Goal: Communication & Community: Answer question/provide support

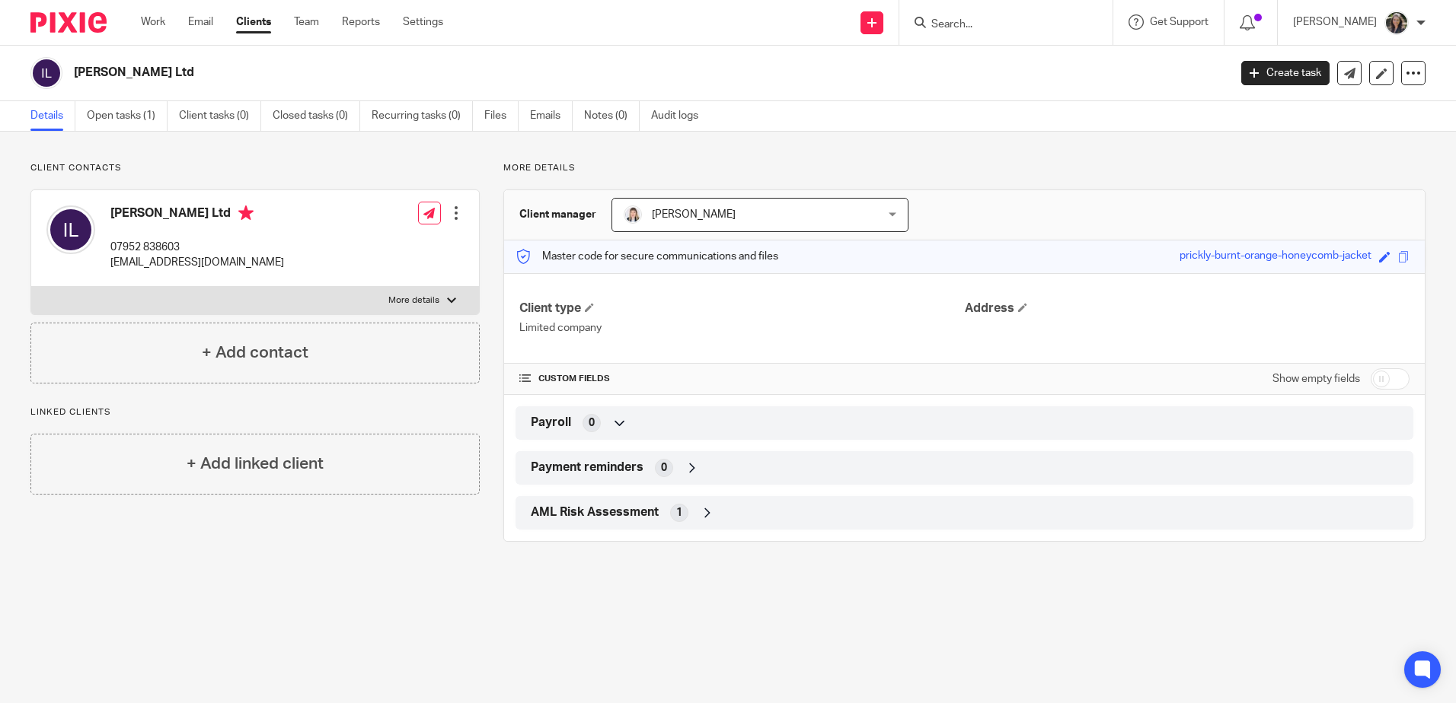
click at [950, 31] on input "Search" at bounding box center [998, 25] width 137 height 14
drag, startPoint x: 226, startPoint y: 260, endPoint x: 110, endPoint y: 265, distance: 116.6
click at [110, 265] on div "Ishbel Benzie Ltd 07952 838603 info@ishbelbenzie.com" at bounding box center [165, 238] width 238 height 81
copy p "info@ishbelbenzie.com"
click at [998, 35] on div at bounding box center [1005, 22] width 213 height 45
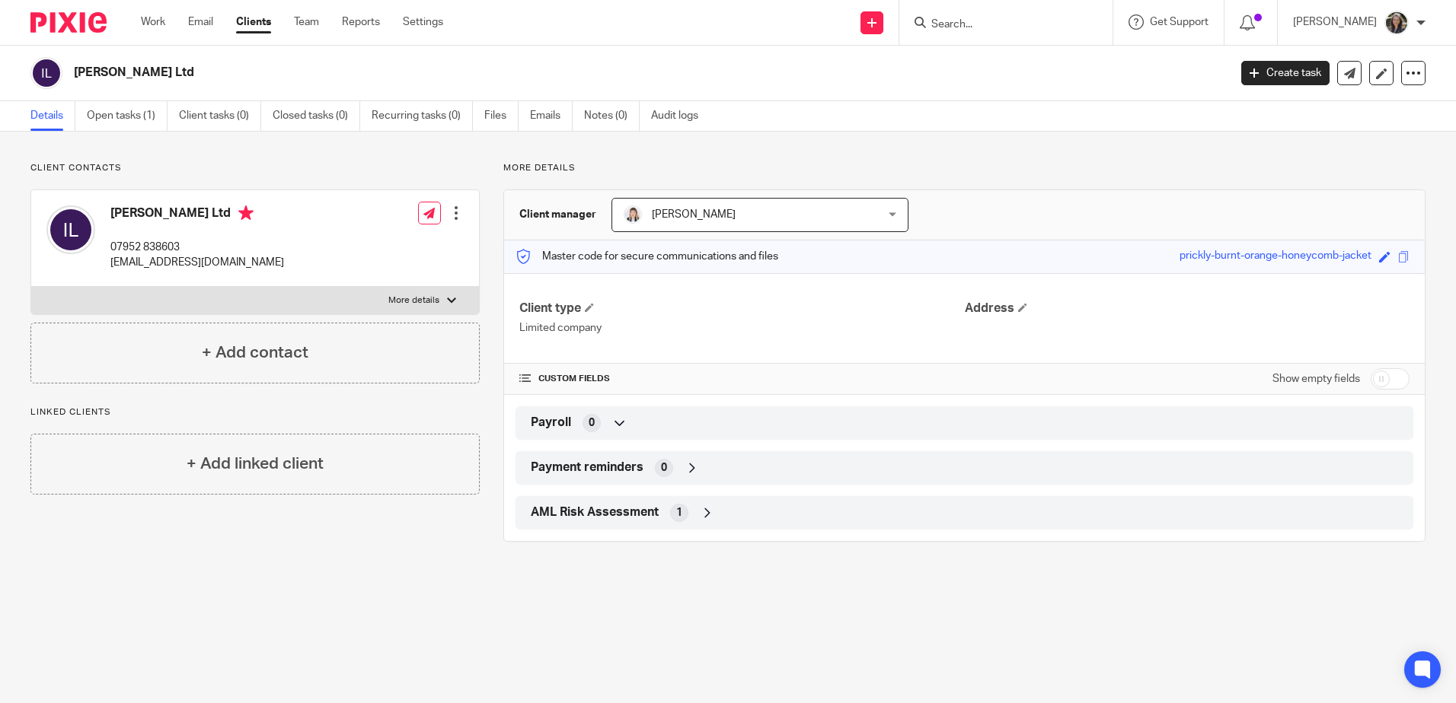
click at [990, 32] on form at bounding box center [1011, 22] width 162 height 19
click at [977, 24] on input "Search" at bounding box center [998, 25] width 137 height 14
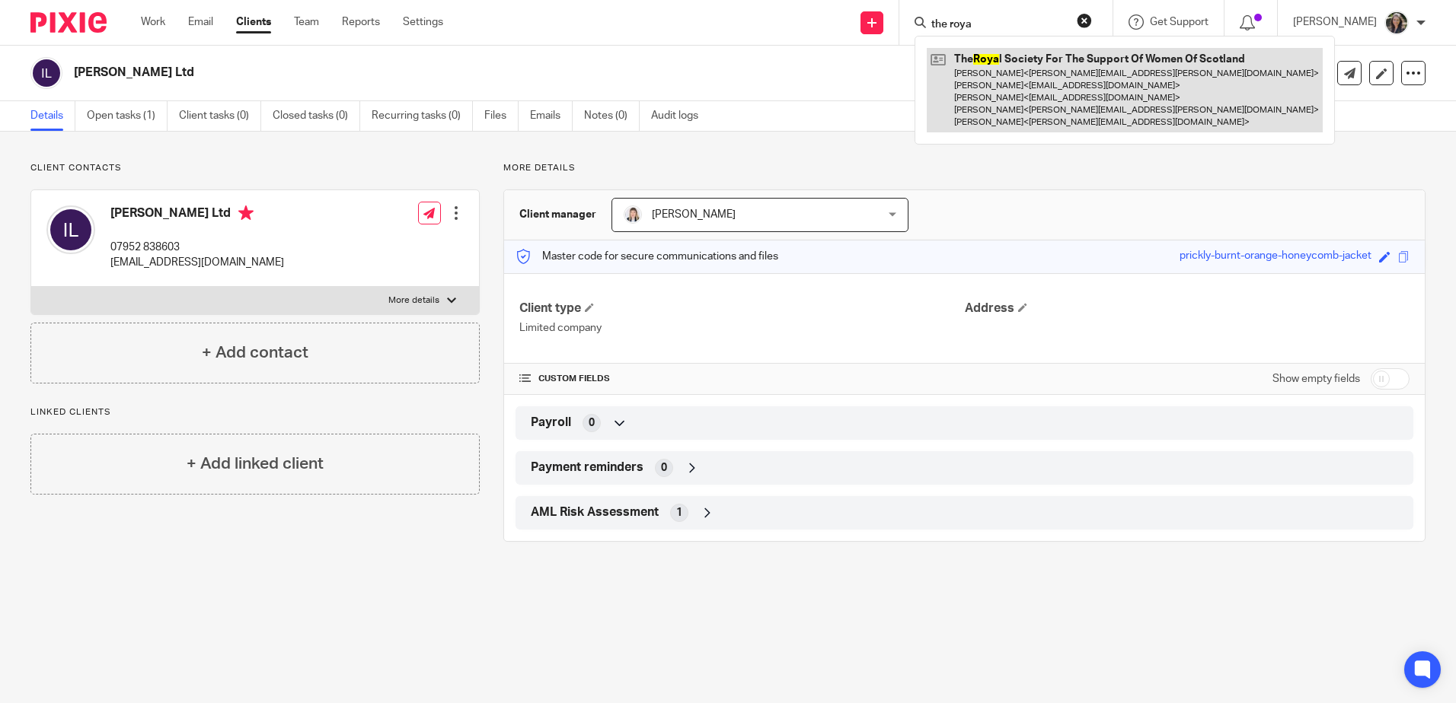
type input "the roya"
click at [1006, 76] on link at bounding box center [1125, 90] width 396 height 85
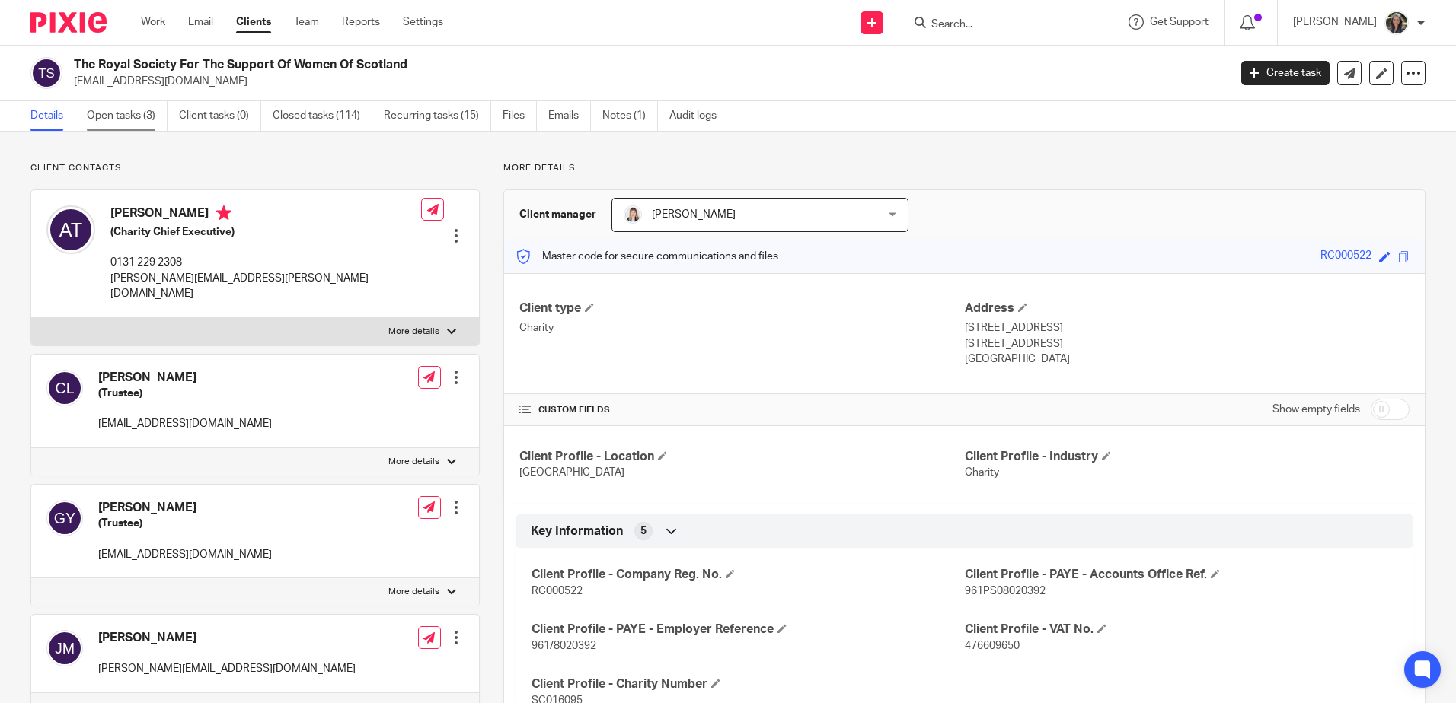
click at [113, 119] on link "Open tasks (3)" at bounding box center [127, 116] width 81 height 30
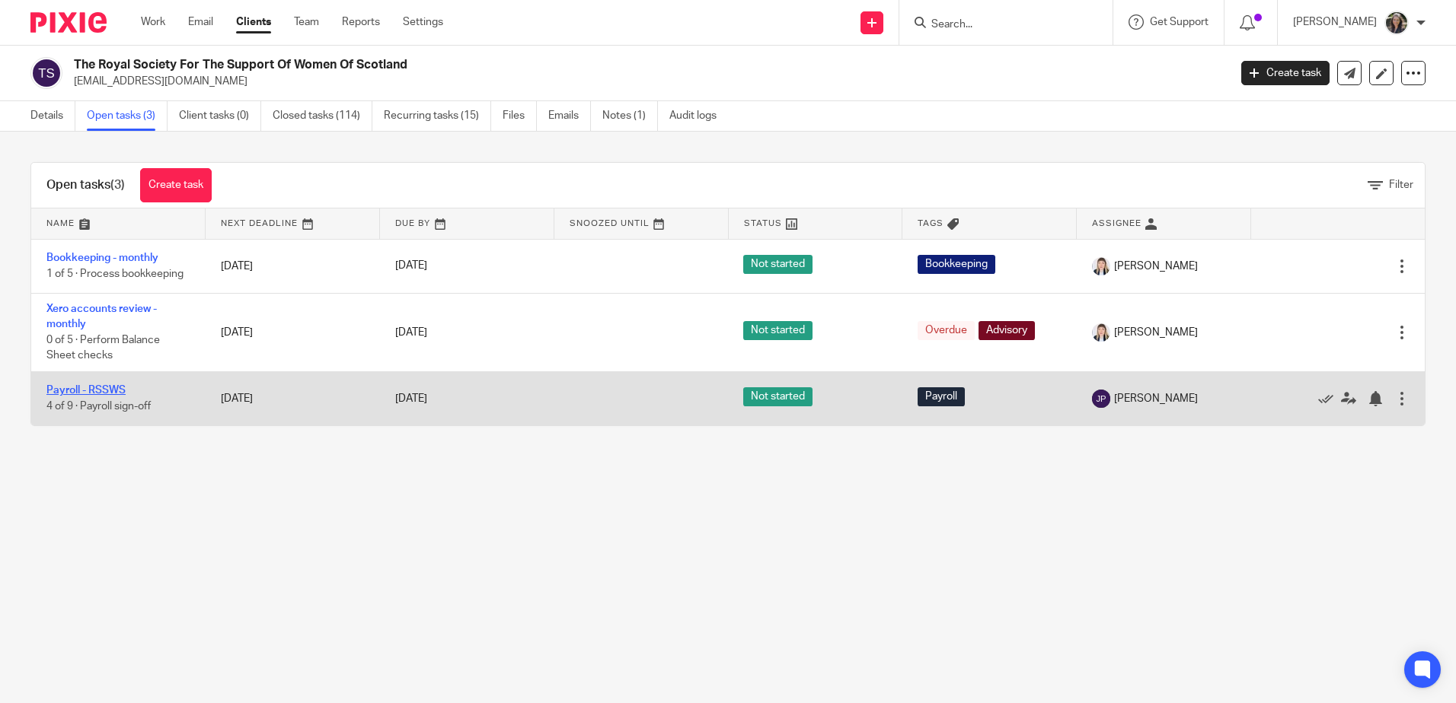
click at [103, 391] on link "Payroll - RSSWS" at bounding box center [85, 390] width 79 height 11
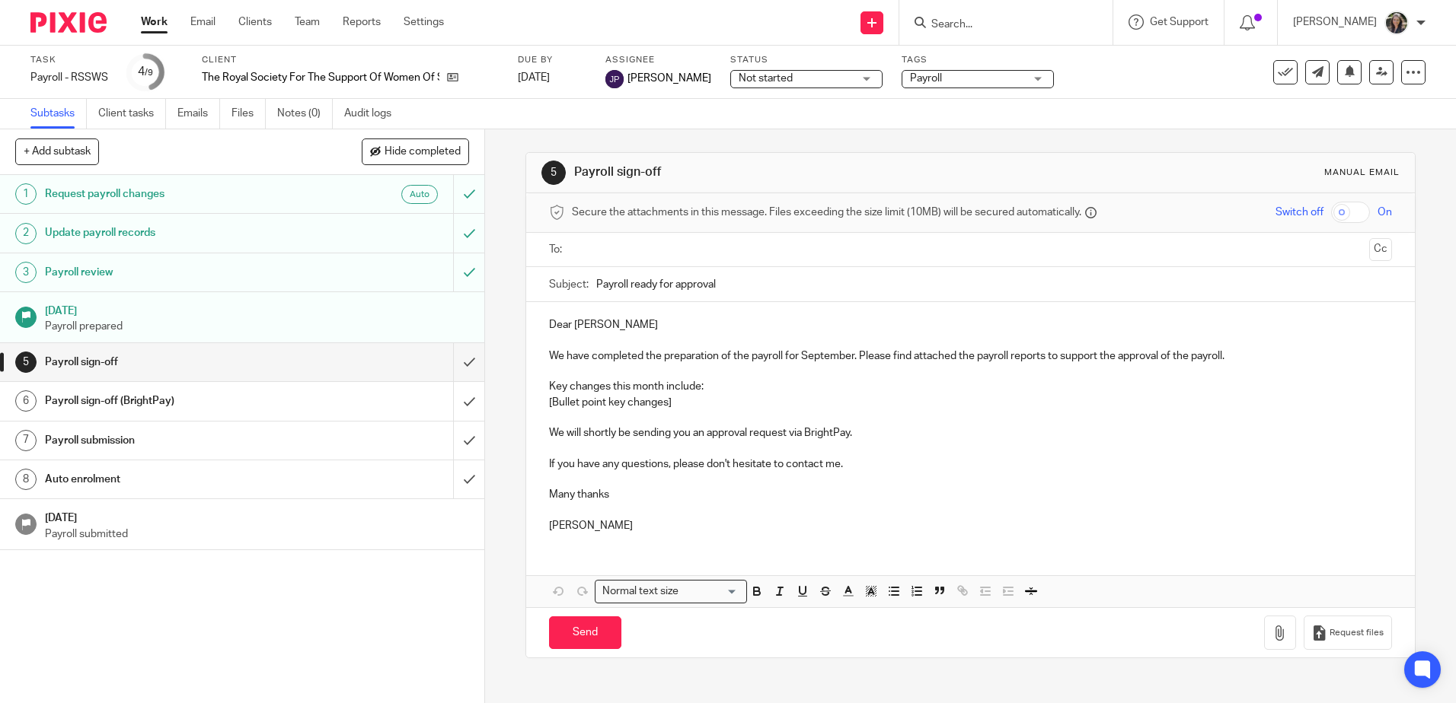
click at [560, 252] on label "To:" at bounding box center [557, 249] width 17 height 15
click at [585, 250] on input "text" at bounding box center [969, 250] width 785 height 18
drag, startPoint x: 693, startPoint y: 399, endPoint x: 545, endPoint y: 404, distance: 147.8
click at [549, 404] on p "[Bullet point key changes]" at bounding box center [970, 405] width 842 height 15
click at [895, 600] on icon "button" at bounding box center [894, 595] width 14 height 14
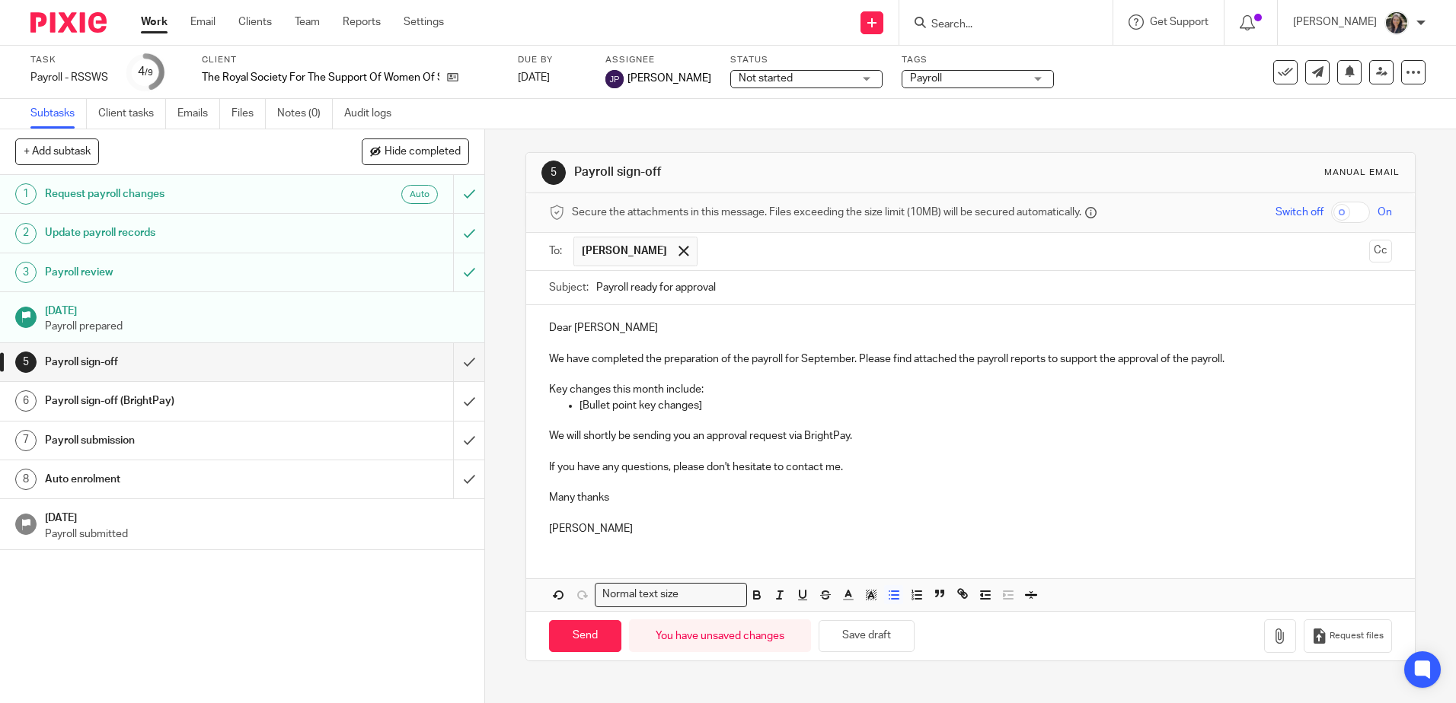
click at [703, 410] on p "[Bullet point key changes]" at bounding box center [985, 405] width 812 height 15
drag, startPoint x: 703, startPoint y: 410, endPoint x: 570, endPoint y: 408, distance: 133.2
click at [570, 408] on ul "[Bullet point key changes]" at bounding box center [970, 405] width 842 height 15
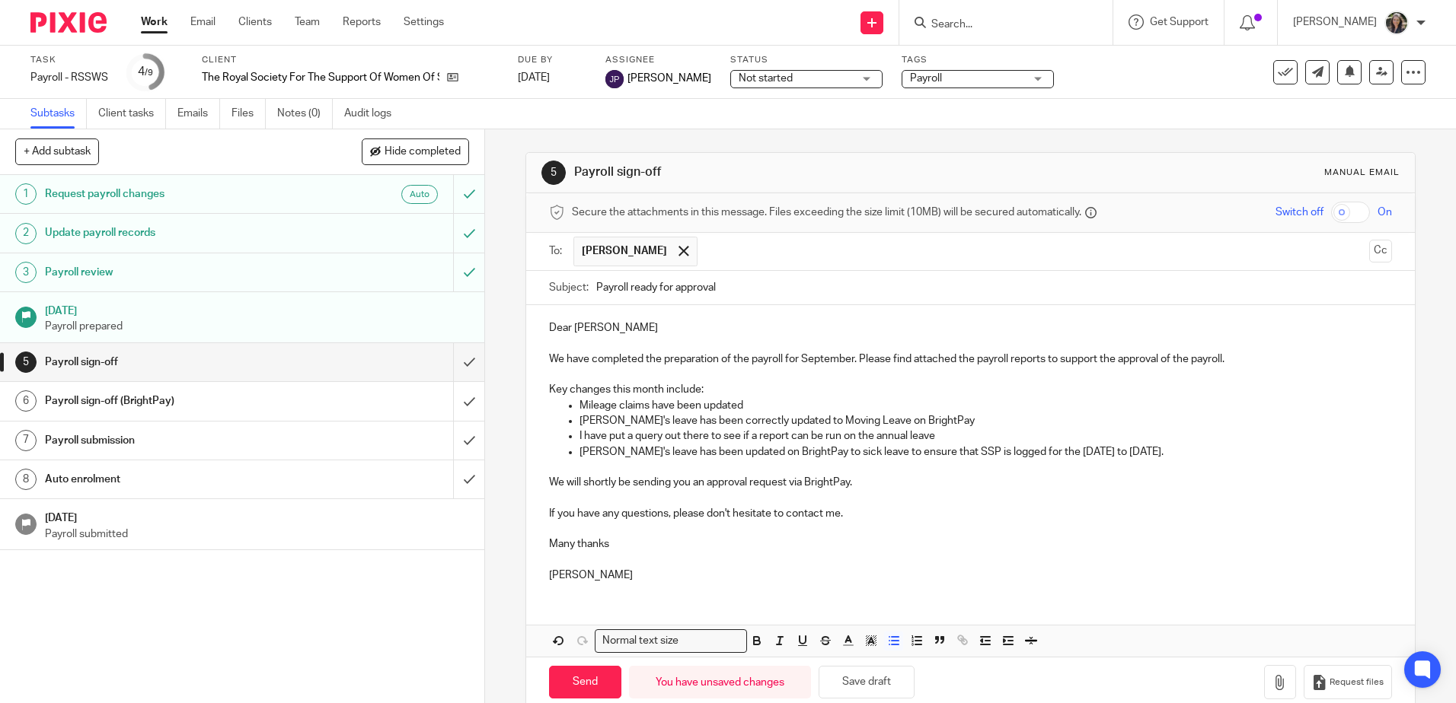
scroll to position [27, 0]
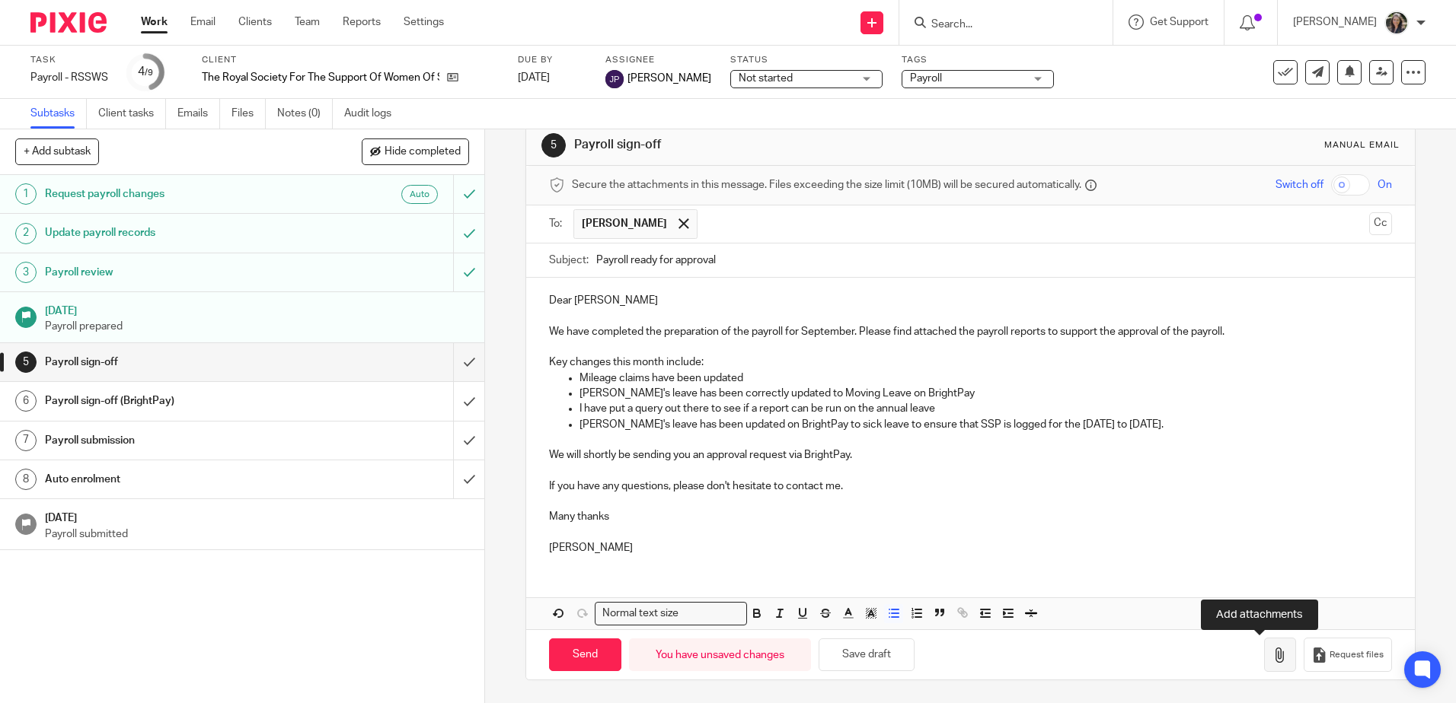
click at [1264, 662] on button "button" at bounding box center [1280, 655] width 32 height 34
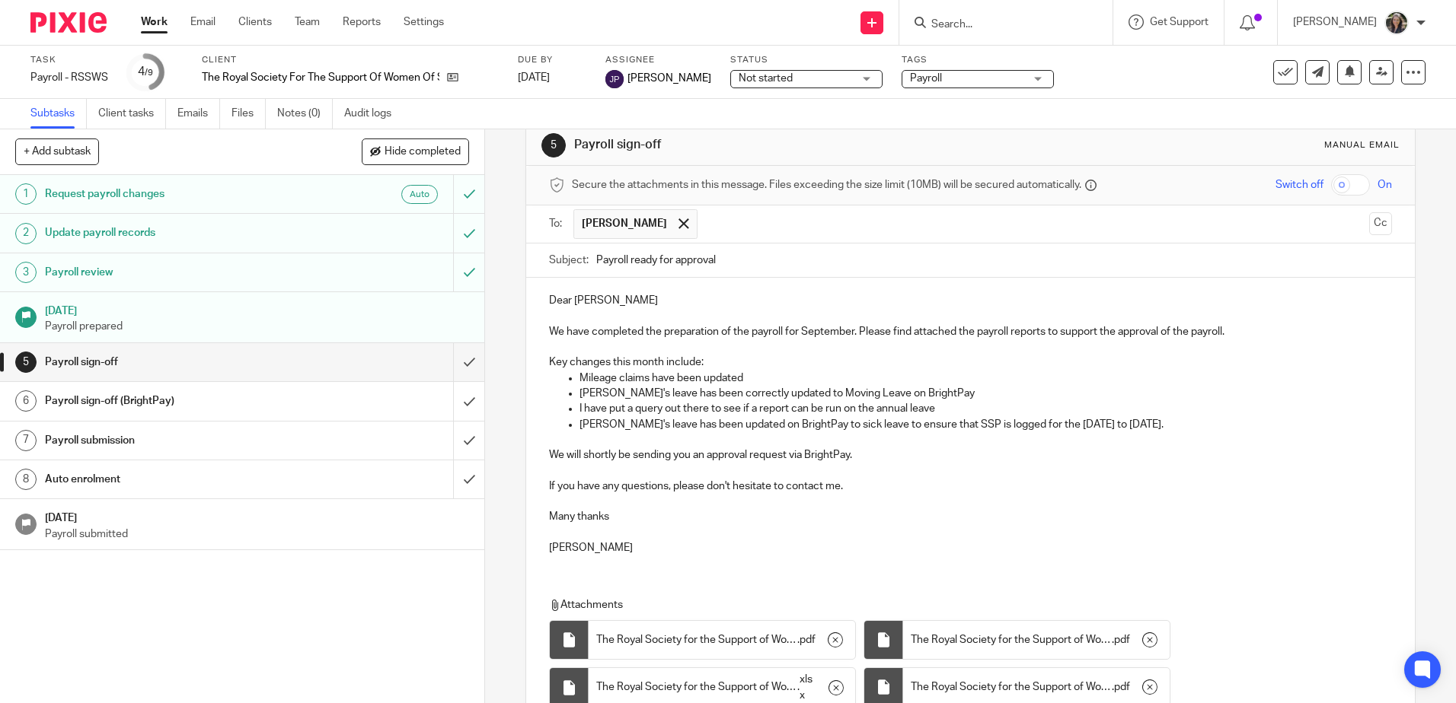
click at [1338, 189] on input "checkbox" at bounding box center [1350, 184] width 39 height 21
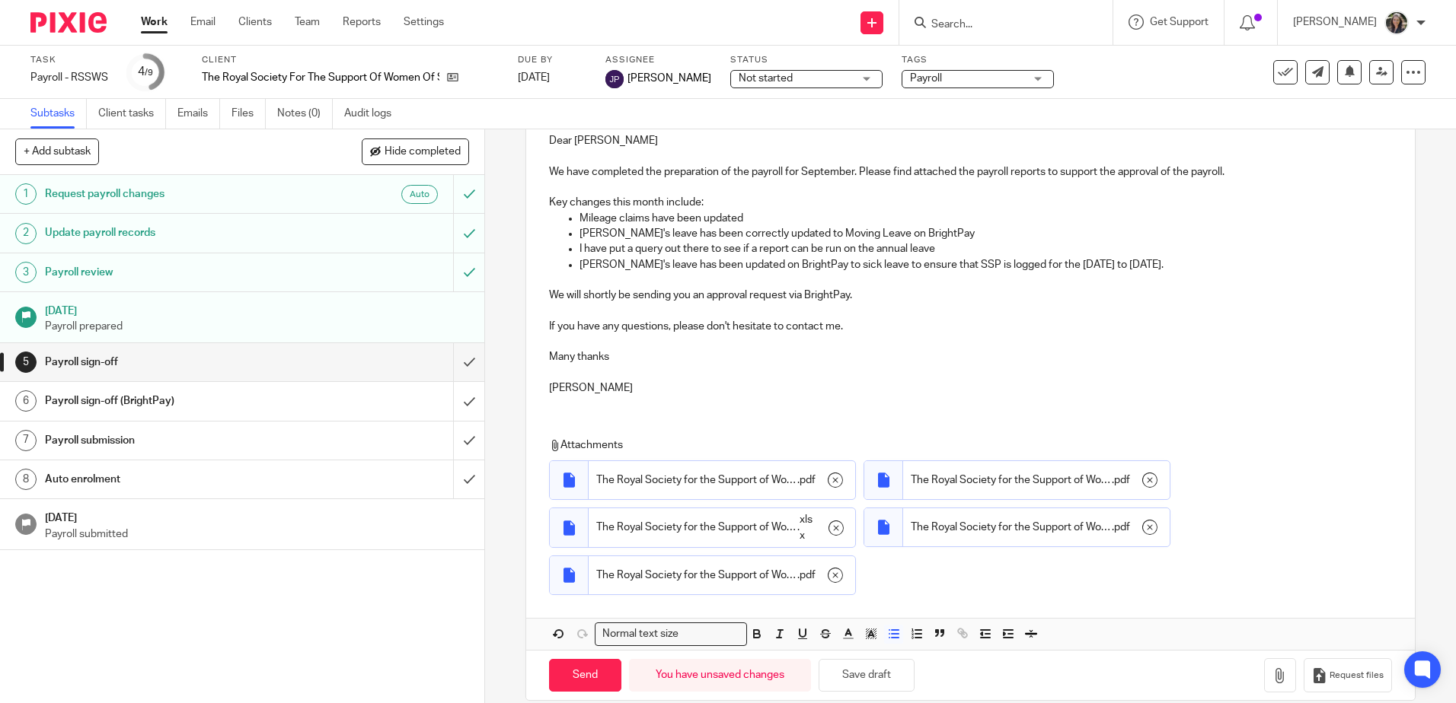
scroll to position [209, 0]
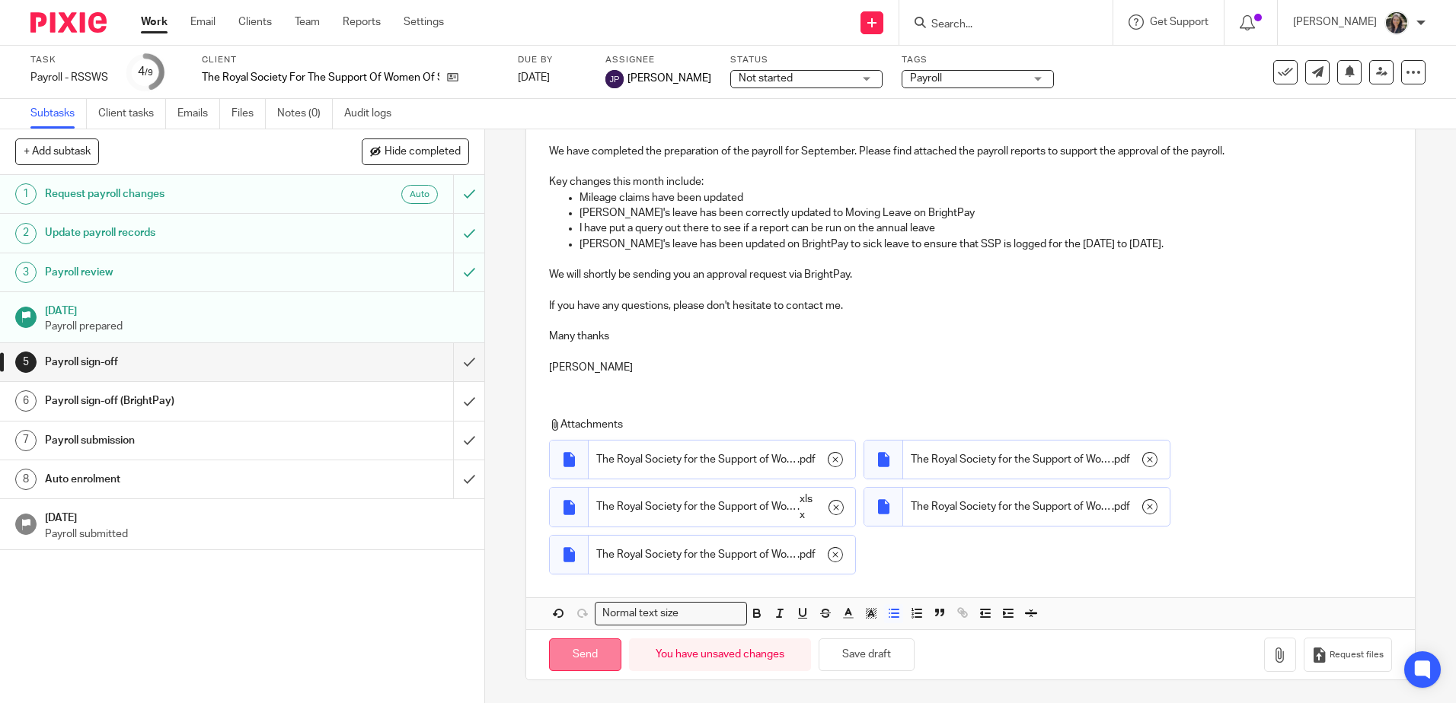
click at [603, 664] on input "Send" at bounding box center [585, 655] width 72 height 33
checkbox input "false"
type input "Sent"
